Goal: Task Accomplishment & Management: Use online tool/utility

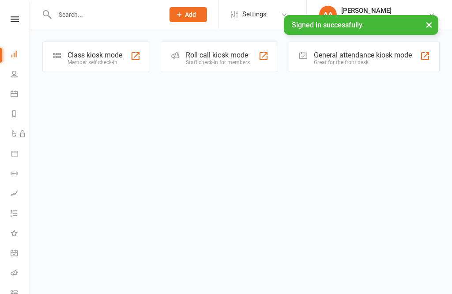
click at [110, 57] on div "Class kiosk mode" at bounding box center [95, 55] width 55 height 8
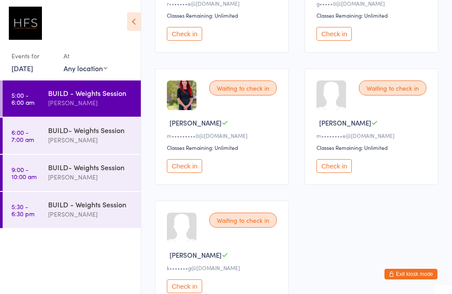
scroll to position [405, 0]
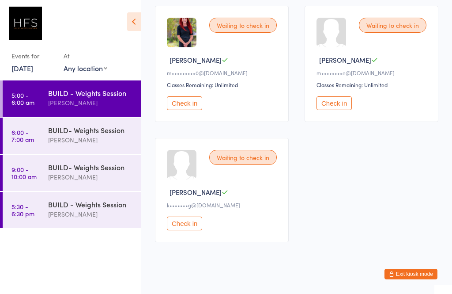
click at [117, 138] on div "[PERSON_NAME]" at bounding box center [90, 140] width 85 height 10
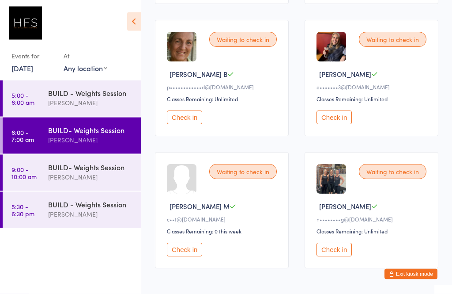
scroll to position [282, 0]
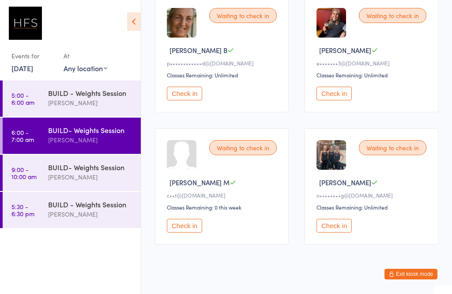
click at [101, 170] on div "BUILD- Weights Session" at bounding box center [90, 167] width 85 height 10
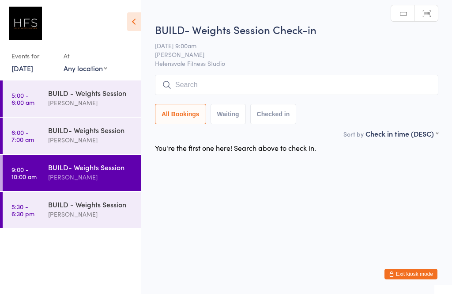
click at [114, 215] on div "[PERSON_NAME]" at bounding box center [90, 214] width 85 height 10
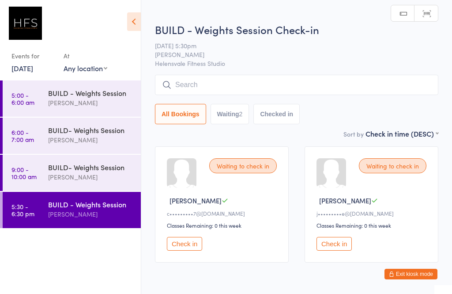
click at [105, 87] on div "BUILD - Weights Session [PERSON_NAME]" at bounding box center [94, 97] width 93 height 35
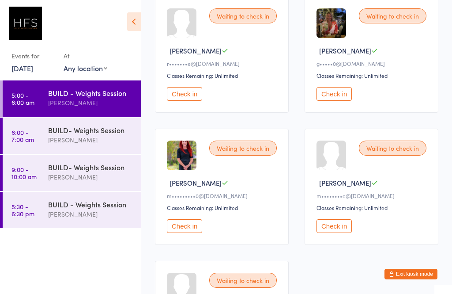
scroll to position [284, 0]
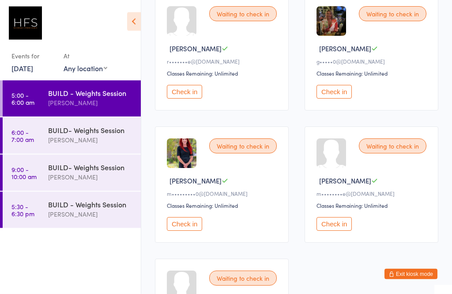
click at [187, 227] on button "Check in" at bounding box center [184, 224] width 35 height 14
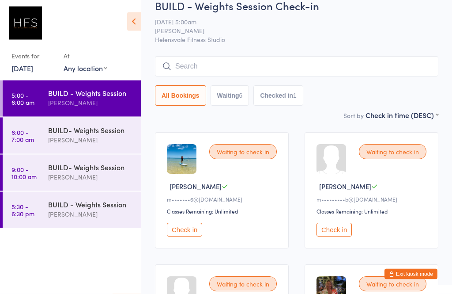
scroll to position [0, 0]
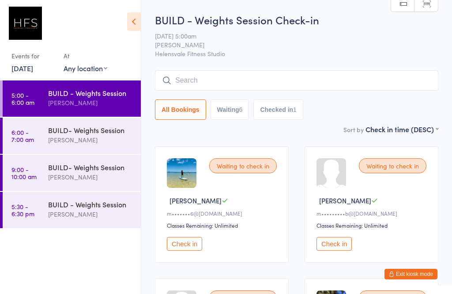
click at [200, 84] on input "search" at bounding box center [297, 80] width 284 height 20
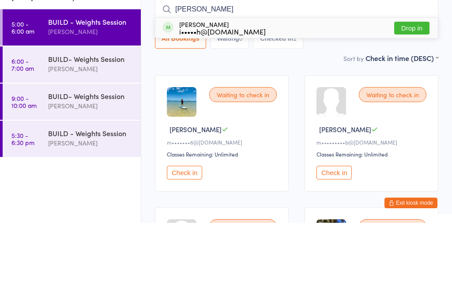
type input "[PERSON_NAME]"
click at [414, 93] on button "Drop in" at bounding box center [411, 99] width 35 height 13
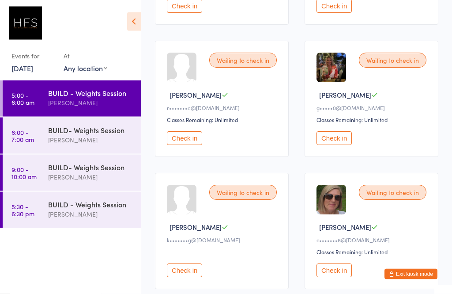
scroll to position [236, 0]
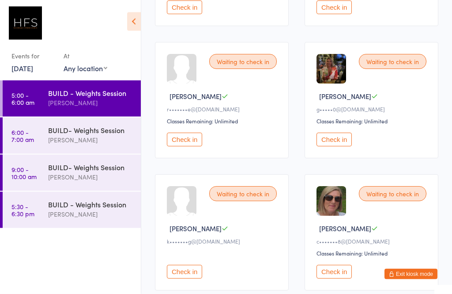
click at [341, 140] on button "Check in" at bounding box center [334, 140] width 35 height 14
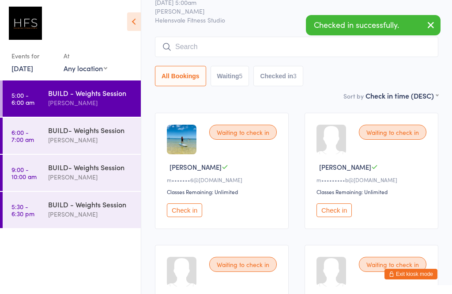
scroll to position [33, 0]
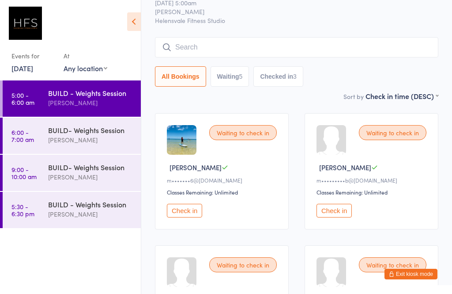
click at [334, 213] on button "Check in" at bounding box center [334, 211] width 35 height 14
click at [179, 214] on button "Check in" at bounding box center [184, 211] width 35 height 14
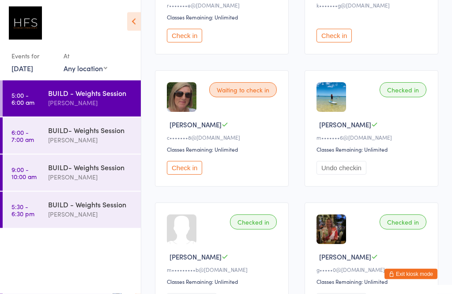
scroll to position [210, 0]
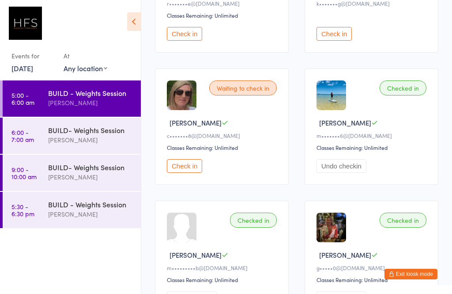
click at [182, 173] on button "Check in" at bounding box center [184, 166] width 35 height 14
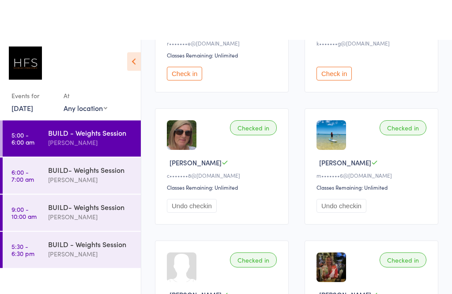
scroll to position [0, 0]
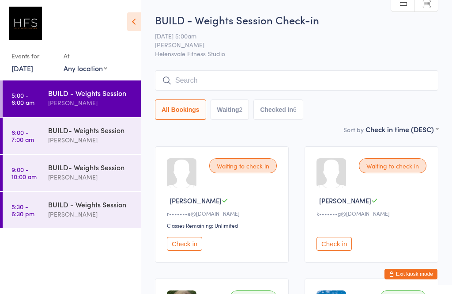
click at [187, 81] on input "search" at bounding box center [297, 80] width 284 height 20
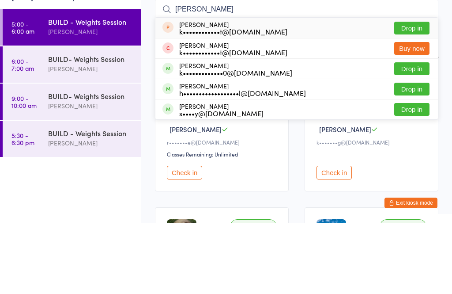
type input "[PERSON_NAME]"
click at [411, 133] on button "Drop in" at bounding box center [411, 139] width 35 height 13
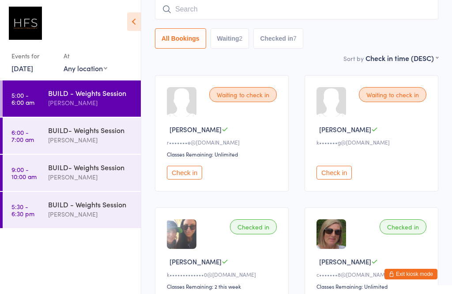
click at [185, 179] on button "Check in" at bounding box center [184, 173] width 35 height 14
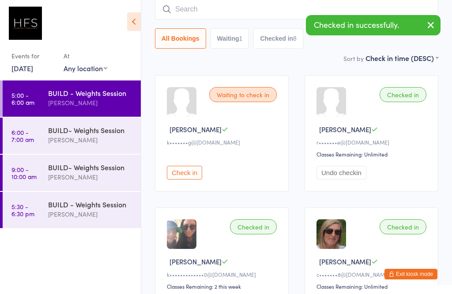
click at [174, 179] on button "Check in" at bounding box center [184, 173] width 35 height 14
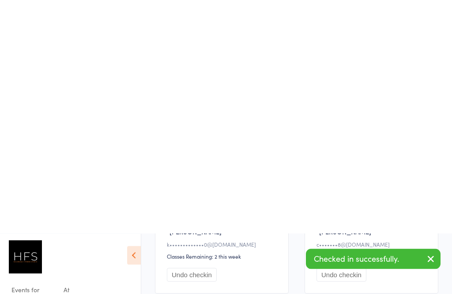
scroll to position [0, 0]
